Goal: Book appointment/travel/reservation

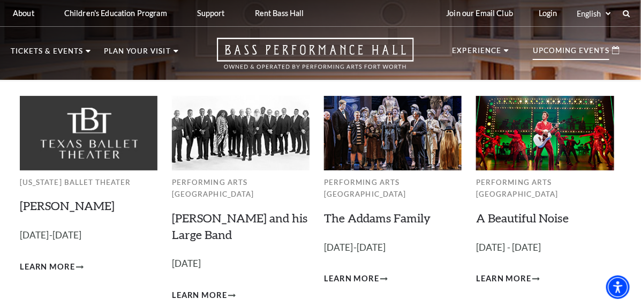
click at [588, 52] on p "Upcoming Events" at bounding box center [571, 53] width 77 height 13
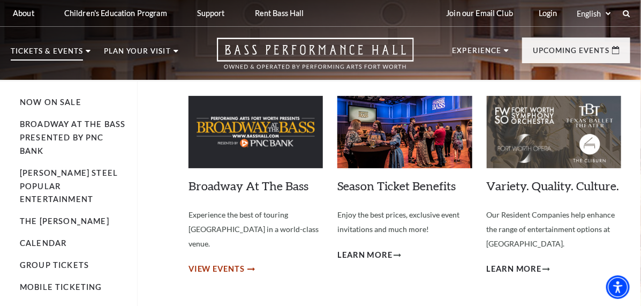
click at [220, 262] on span "View Events" at bounding box center [217, 268] width 56 height 13
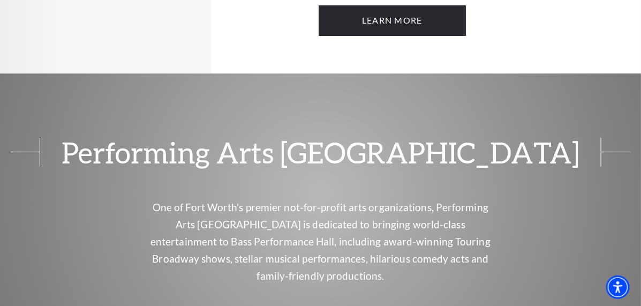
scroll to position [833, 0]
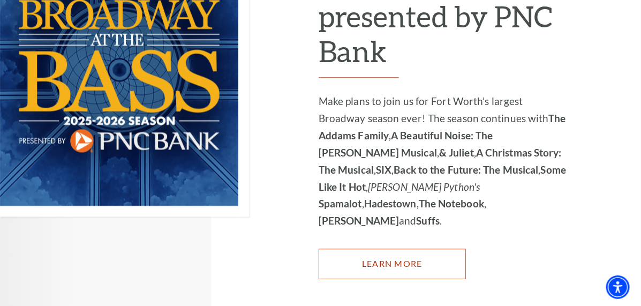
click at [425, 249] on link "Learn More" at bounding box center [392, 264] width 147 height 30
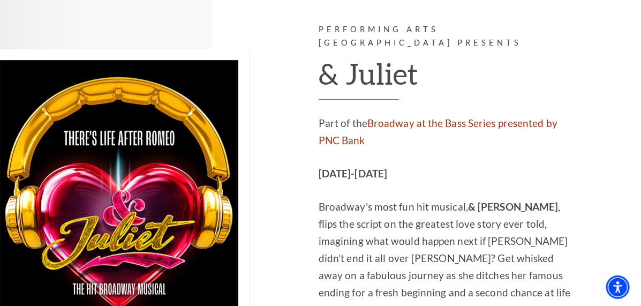
scroll to position [2474, 0]
